Goal: Transaction & Acquisition: Purchase product/service

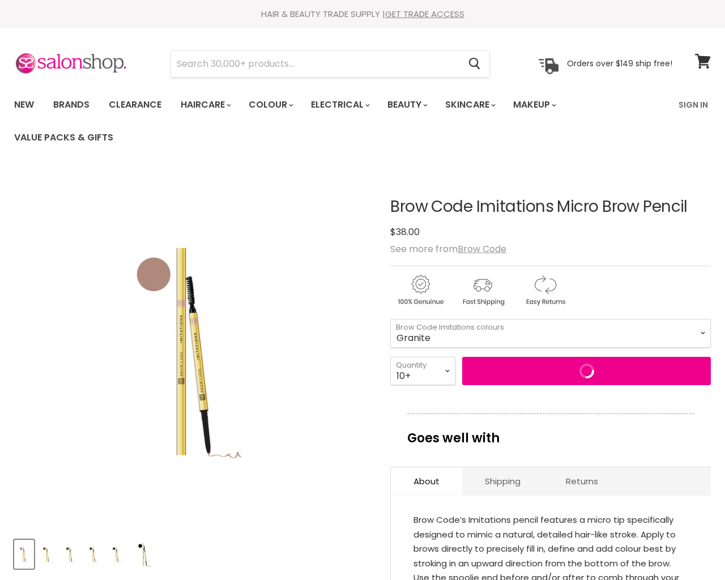
select select "Granite"
select select "10+"
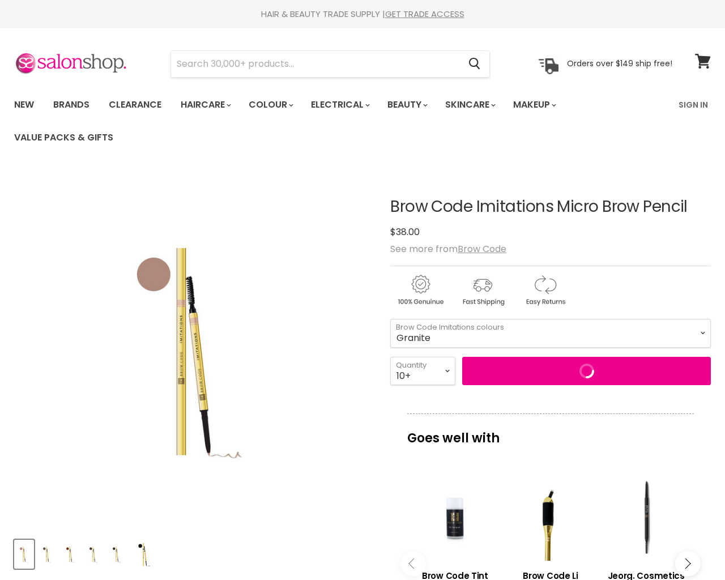
type input "the"
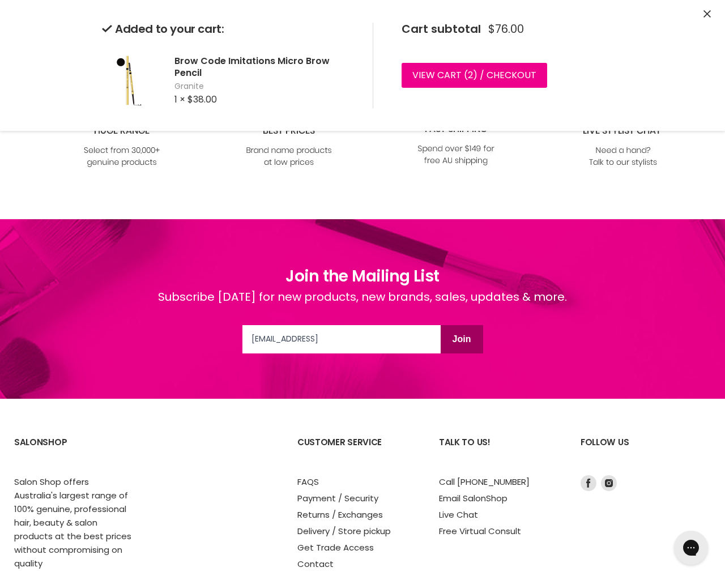
select select "Granite"
select select "2"
type input "2"
select select "4"
type input "4"
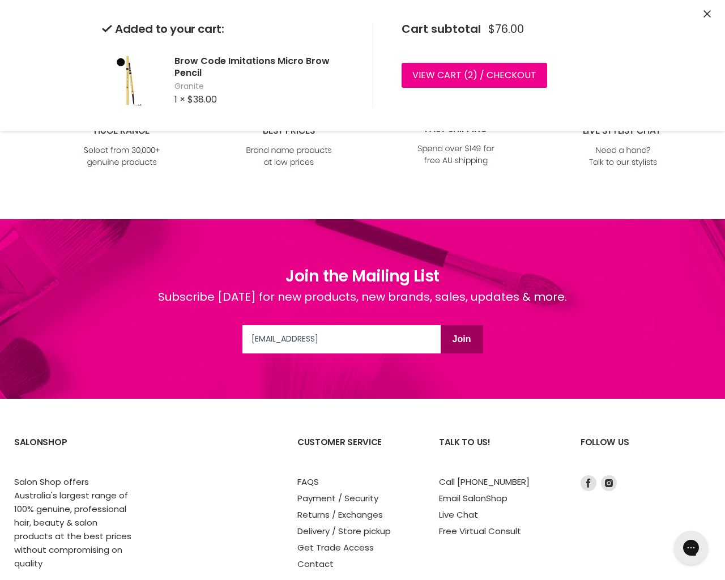
select select "6"
type input "6"
select select "8"
type input "8"
select select "10+"
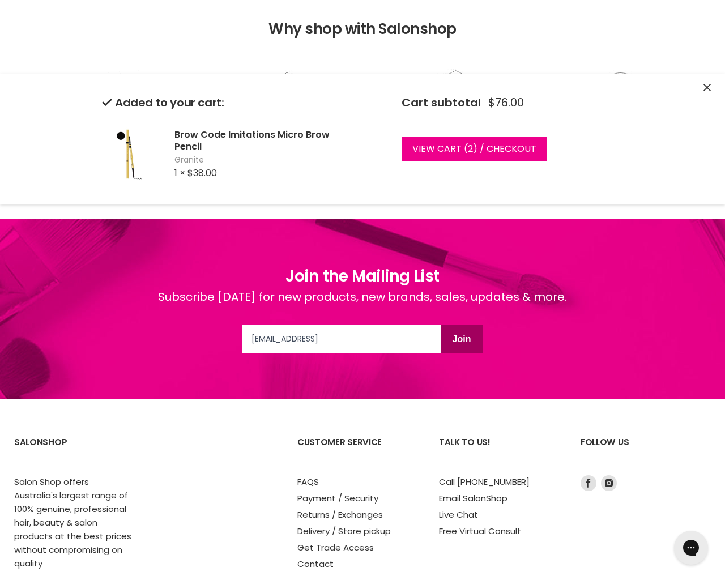
type input "10"
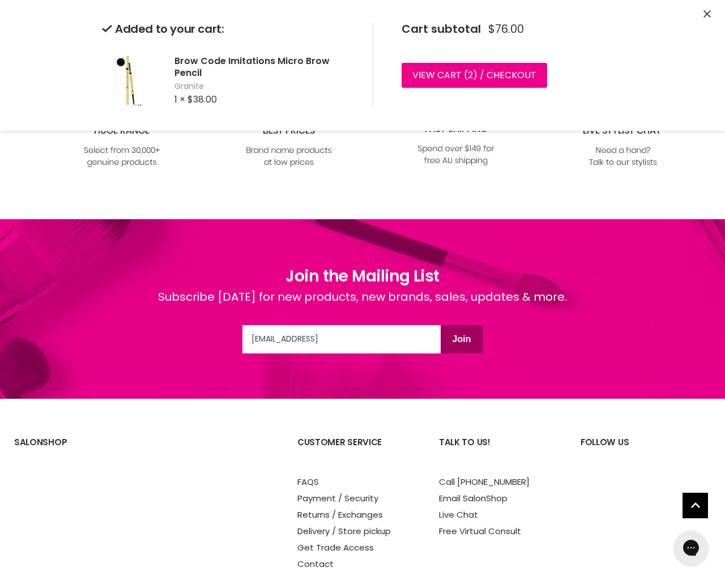
scroll to position [1292, 0]
